Goal: Use online tool/utility

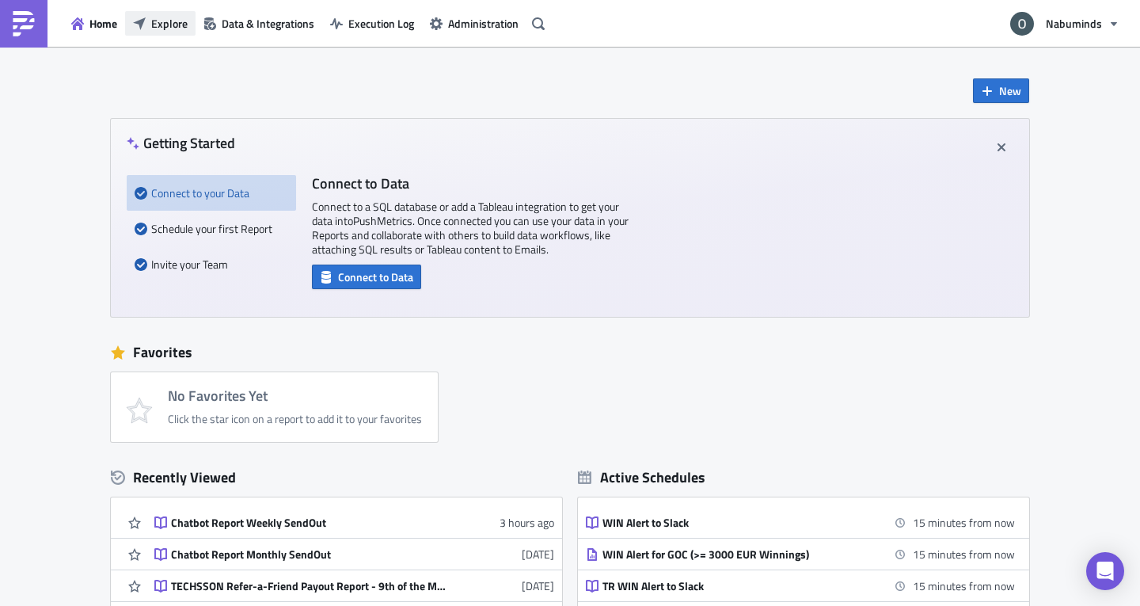
click at [155, 35] on button "Explore" at bounding box center [160, 23] width 70 height 25
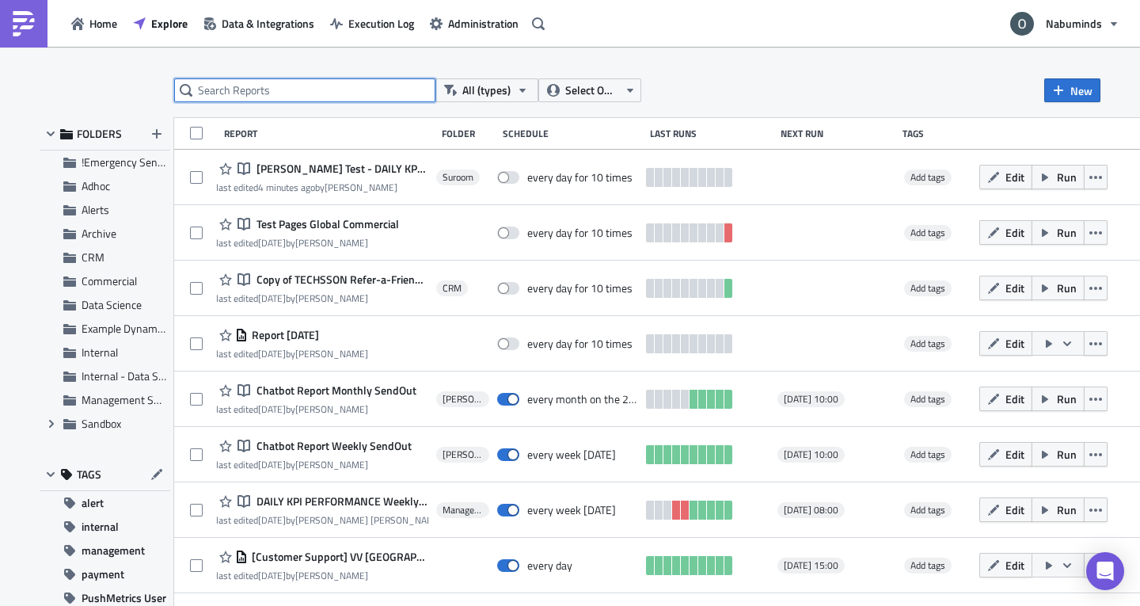
click at [256, 92] on input "text" at bounding box center [304, 90] width 261 height 24
type input "chatbot"
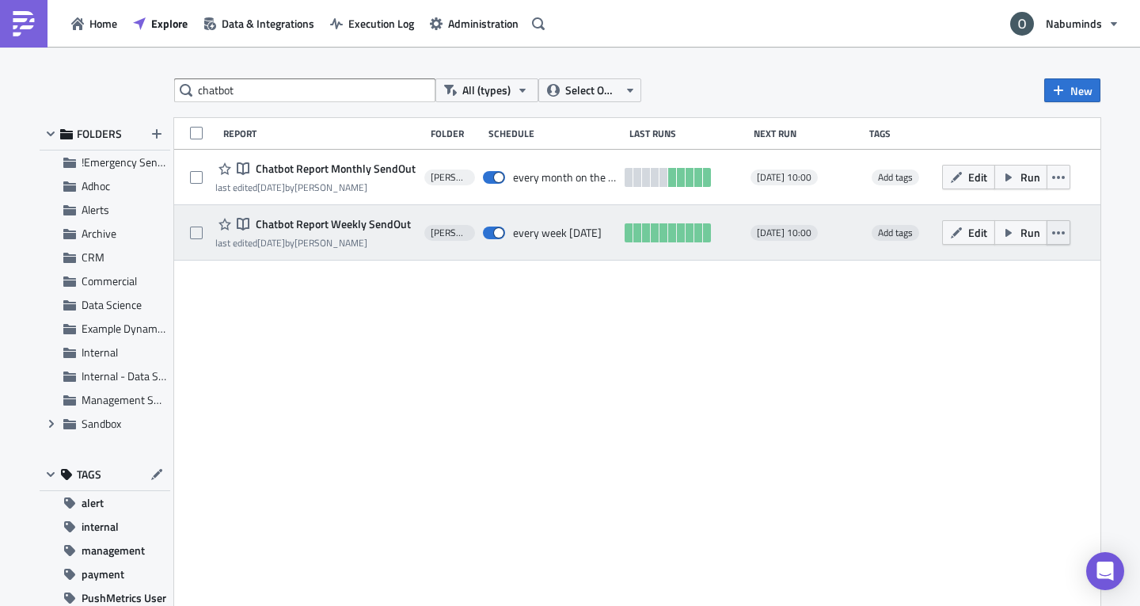
click at [1063, 237] on button "button" at bounding box center [1059, 232] width 24 height 25
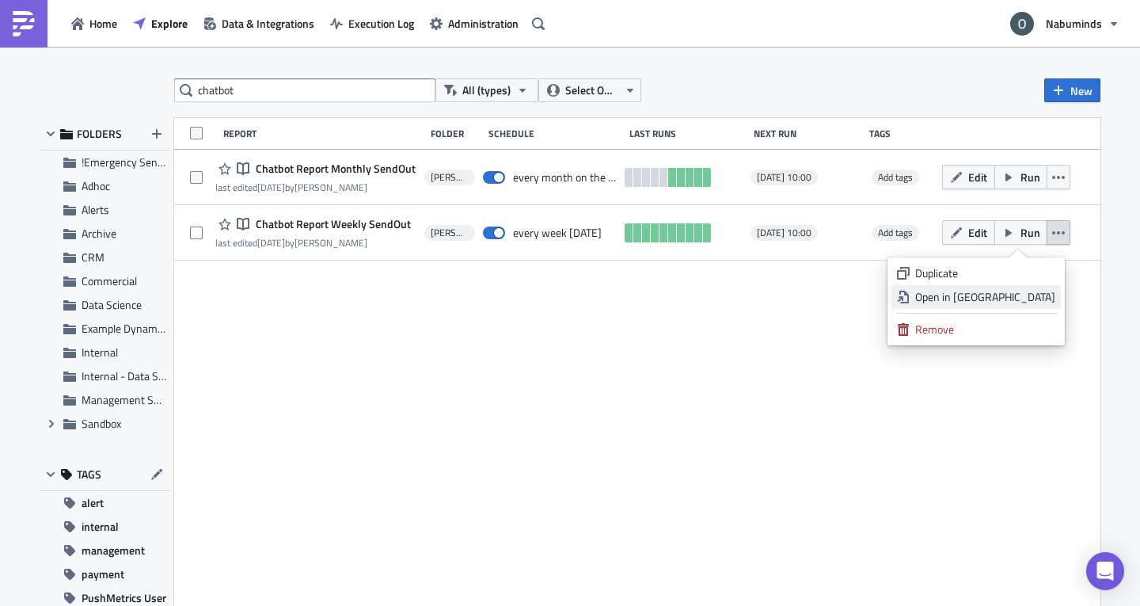
click at [1012, 291] on div "Open in New Tab" at bounding box center [985, 297] width 140 height 16
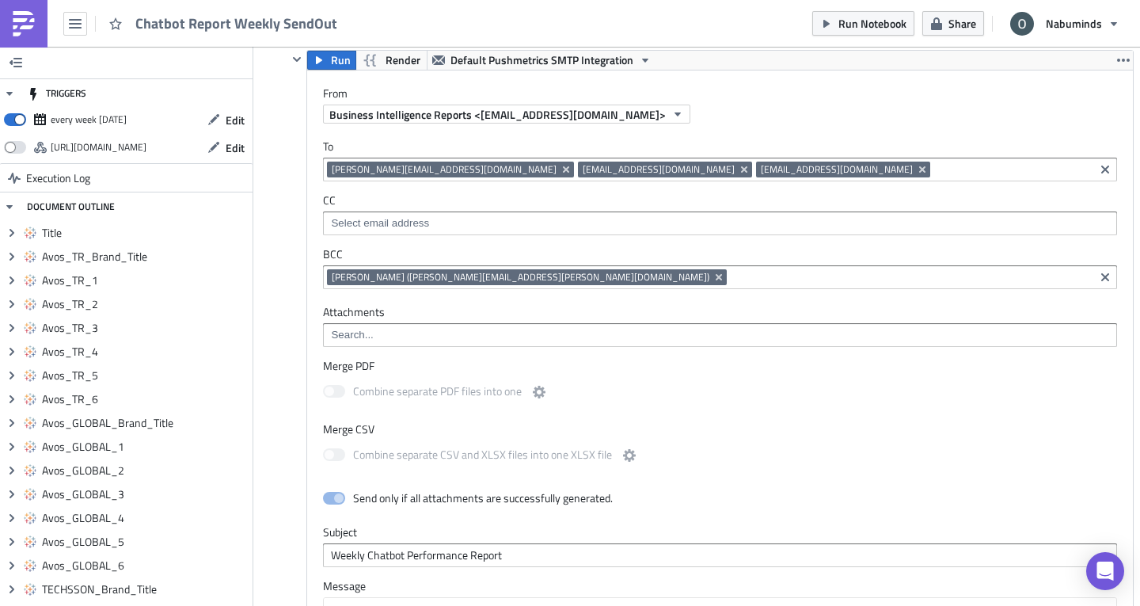
scroll to position [8264, 0]
click at [731, 284] on input at bounding box center [910, 276] width 359 height 16
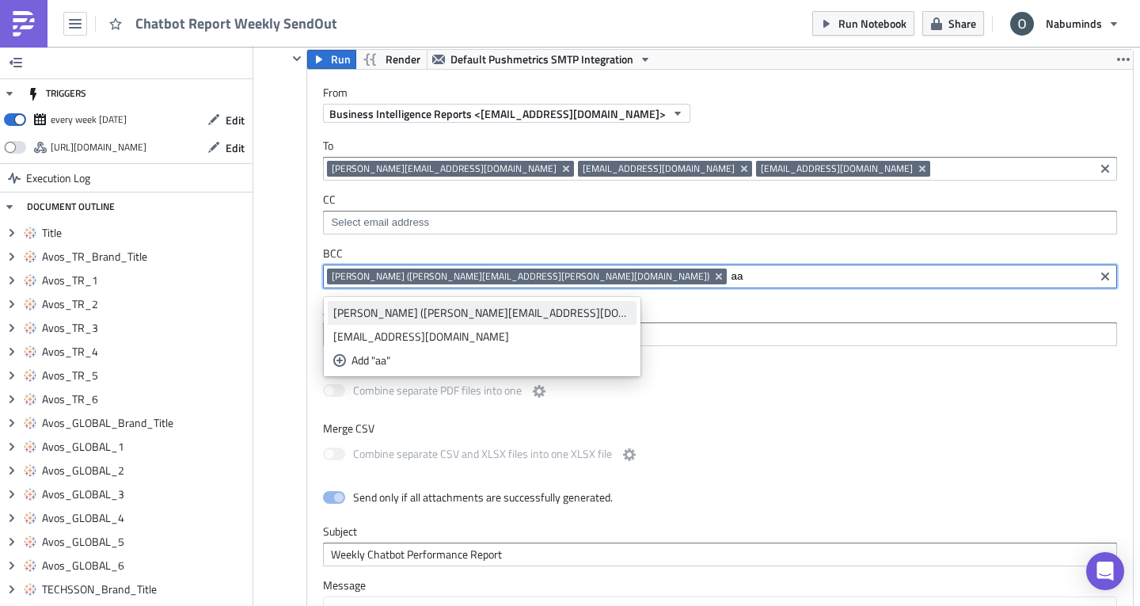
type input "aa"
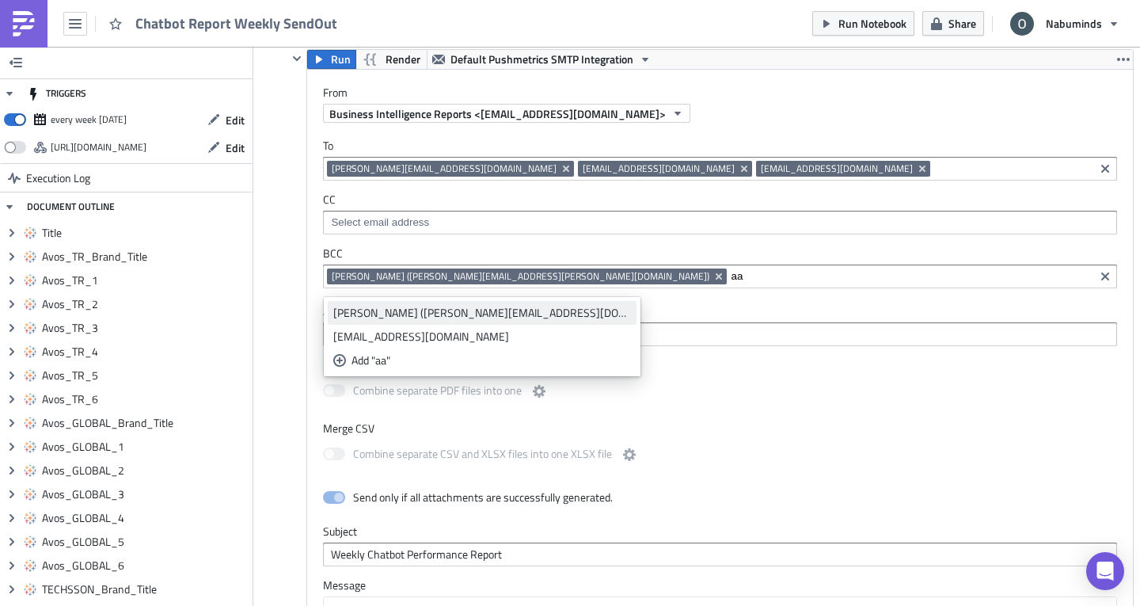
click at [473, 316] on div "[PERSON_NAME] ([PERSON_NAME][EMAIL_ADDRESS][DOMAIN_NAME])" at bounding box center [482, 313] width 298 height 16
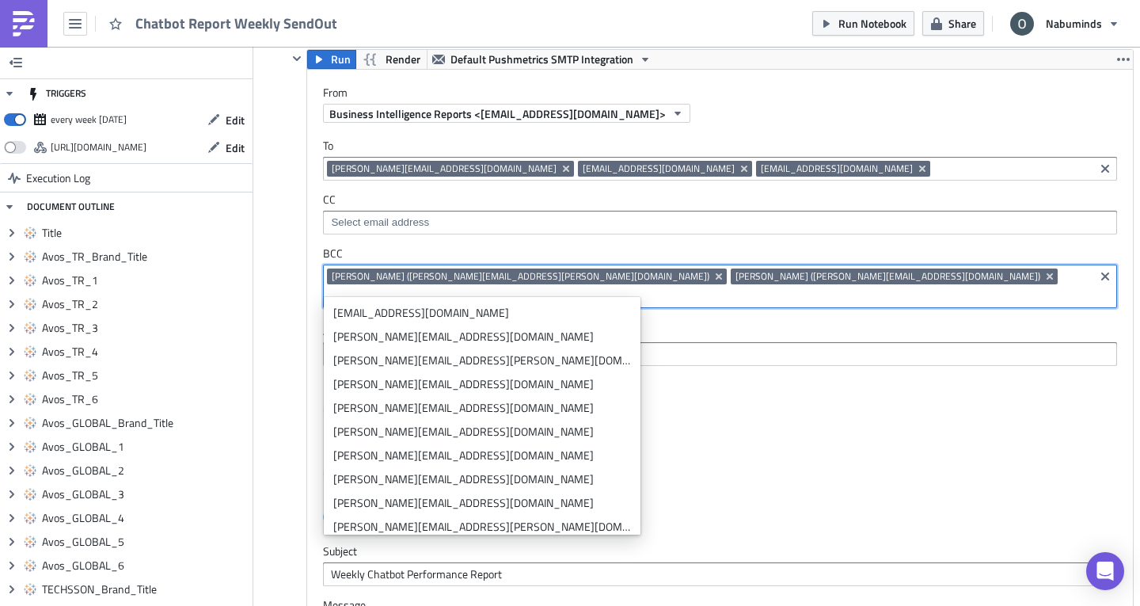
click at [291, 335] on div at bounding box center [296, 499] width 19 height 901
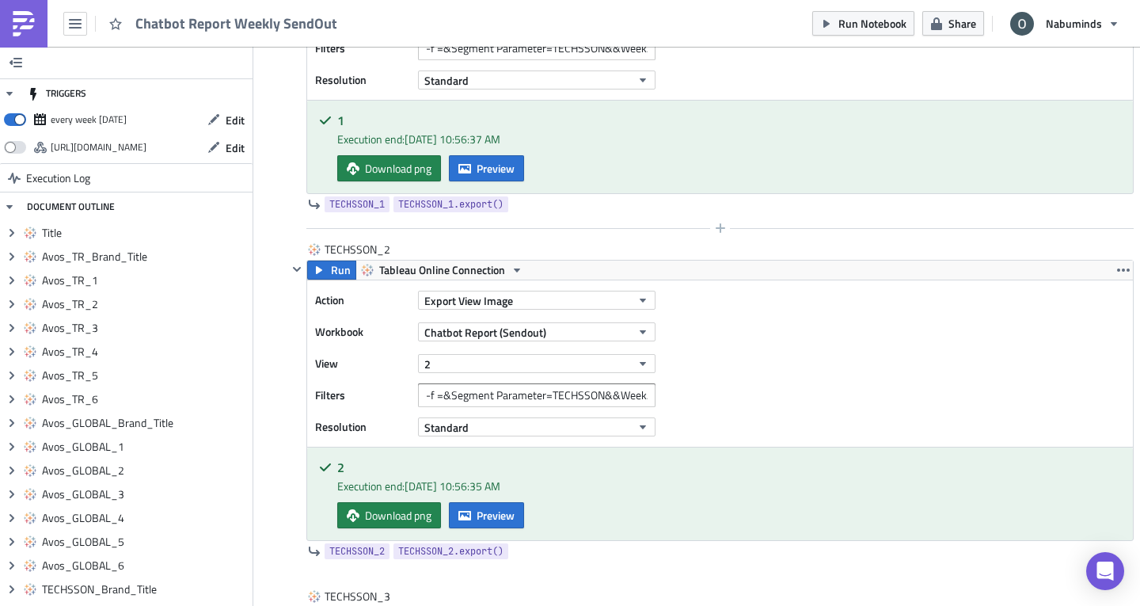
scroll to position [6044, 0]
